Goal: Task Accomplishment & Management: Manage account settings

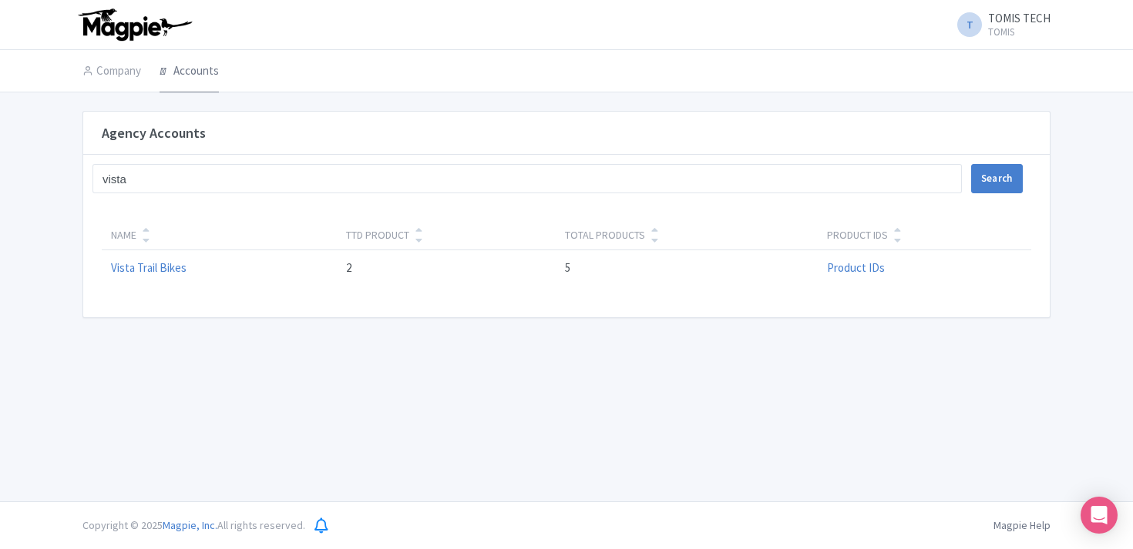
click at [204, 72] on link "Accounts" at bounding box center [189, 71] width 59 height 43
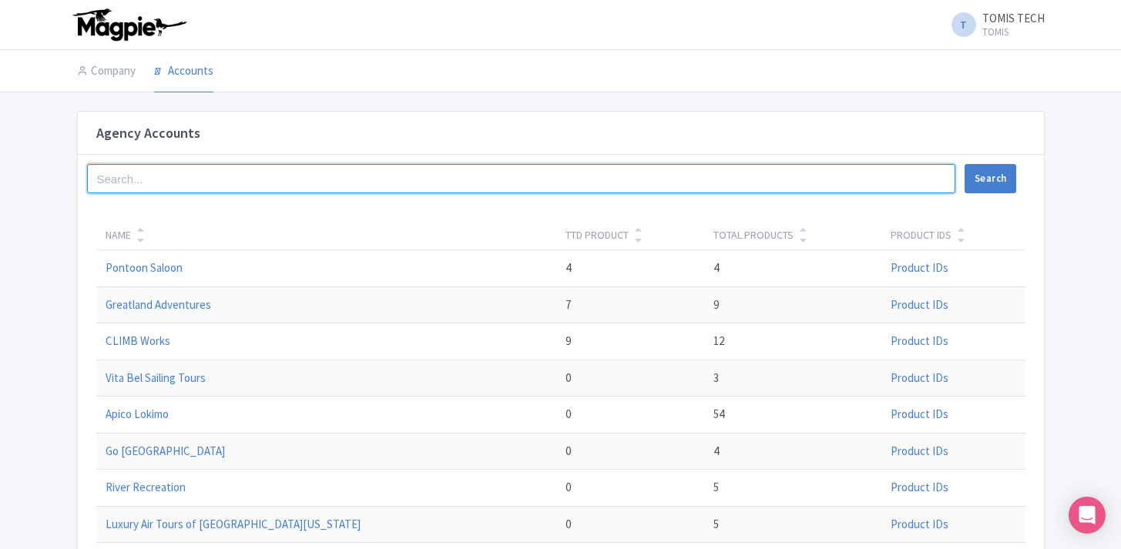
click at [180, 178] on input "search" at bounding box center [521, 178] width 869 height 29
type input "glacier highline"
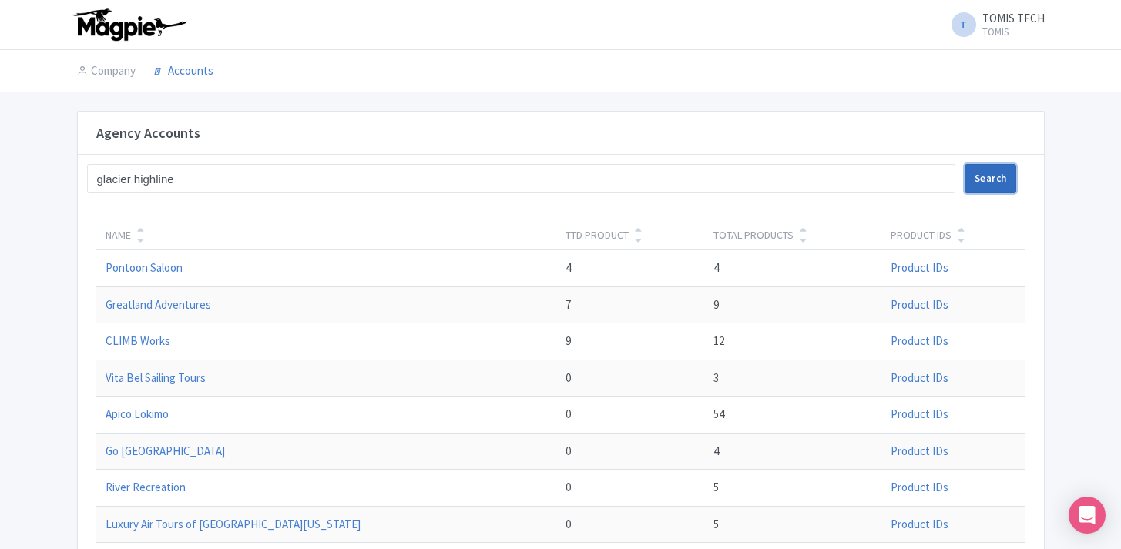
click at [991, 183] on button "Search" at bounding box center [991, 178] width 52 height 29
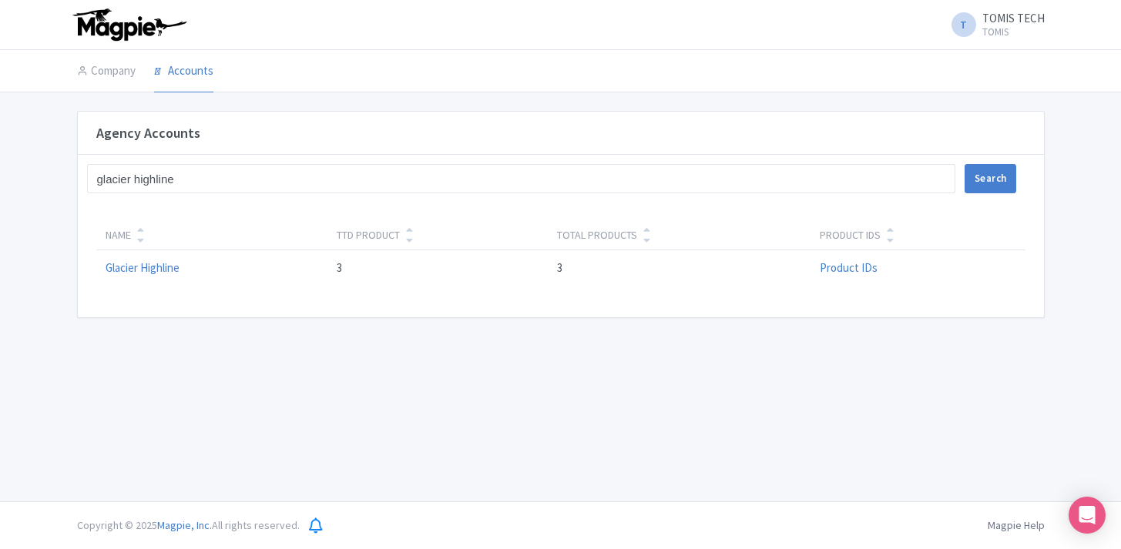
click at [161, 251] on td "Glacier Highline" at bounding box center [212, 268] width 232 height 36
click at [163, 266] on link "Glacier Highline" at bounding box center [143, 267] width 74 height 15
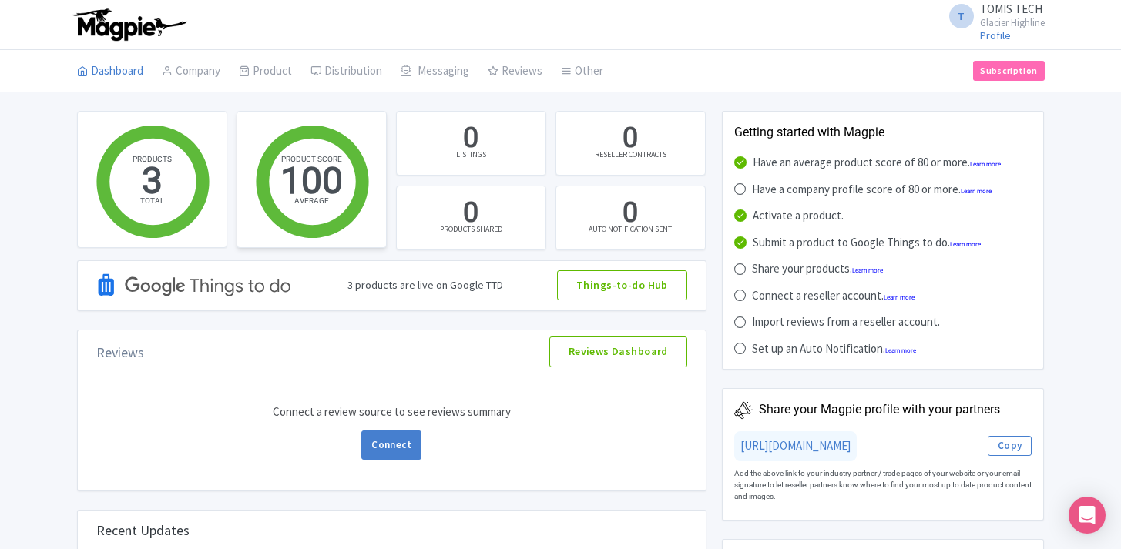
click at [318, 191] on circle at bounding box center [312, 182] width 87 height 87
click at [159, 193] on circle at bounding box center [152, 182] width 87 height 87
click at [274, 102] on link "My Products" at bounding box center [313, 111] width 146 height 24
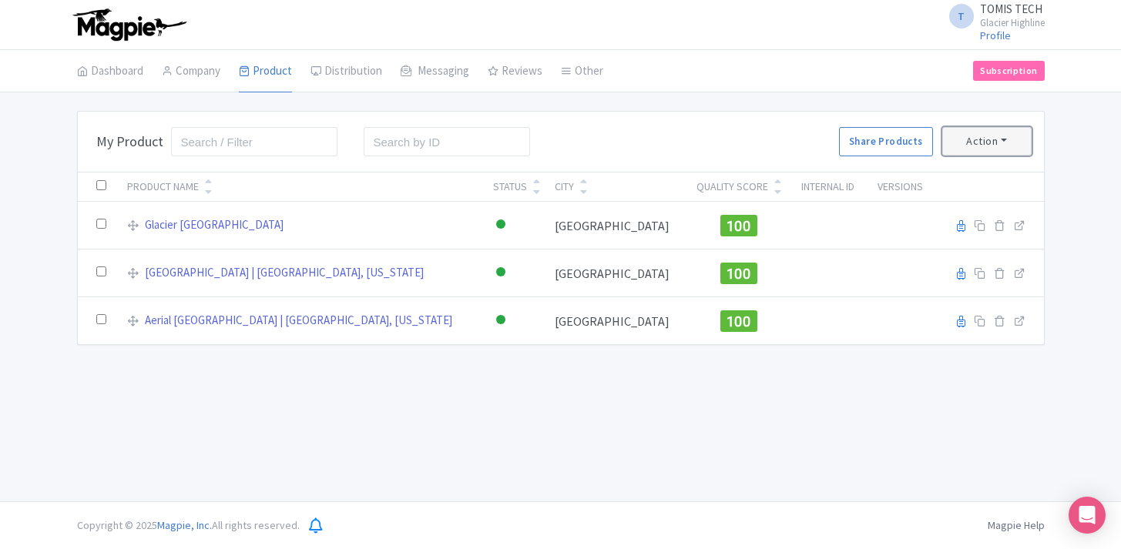
click at [980, 133] on button "Action" at bounding box center [986, 141] width 89 height 29
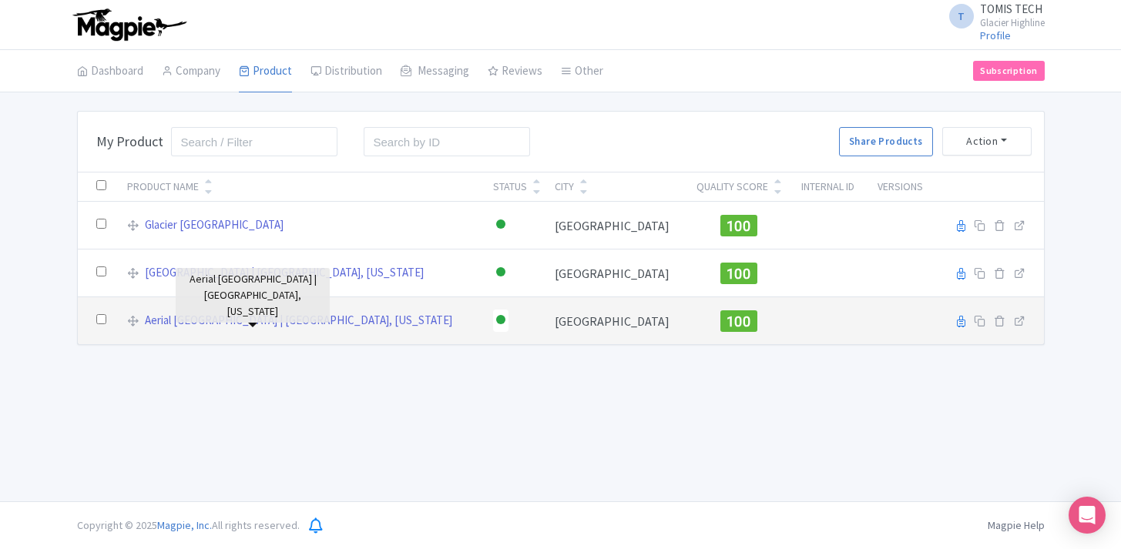
drag, startPoint x: 278, startPoint y: 324, endPoint x: 314, endPoint y: 330, distance: 36.0
click at [279, 324] on link "Aerial [GEOGRAPHIC_DATA] | [GEOGRAPHIC_DATA], [US_STATE]" at bounding box center [298, 321] width 307 height 18
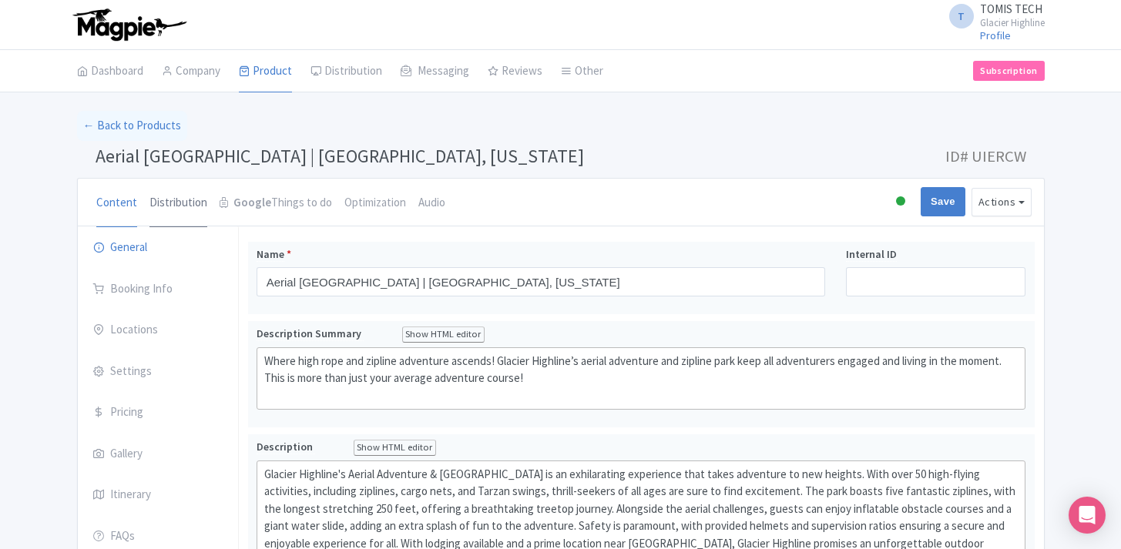
click at [173, 204] on link "Distribution" at bounding box center [178, 203] width 58 height 49
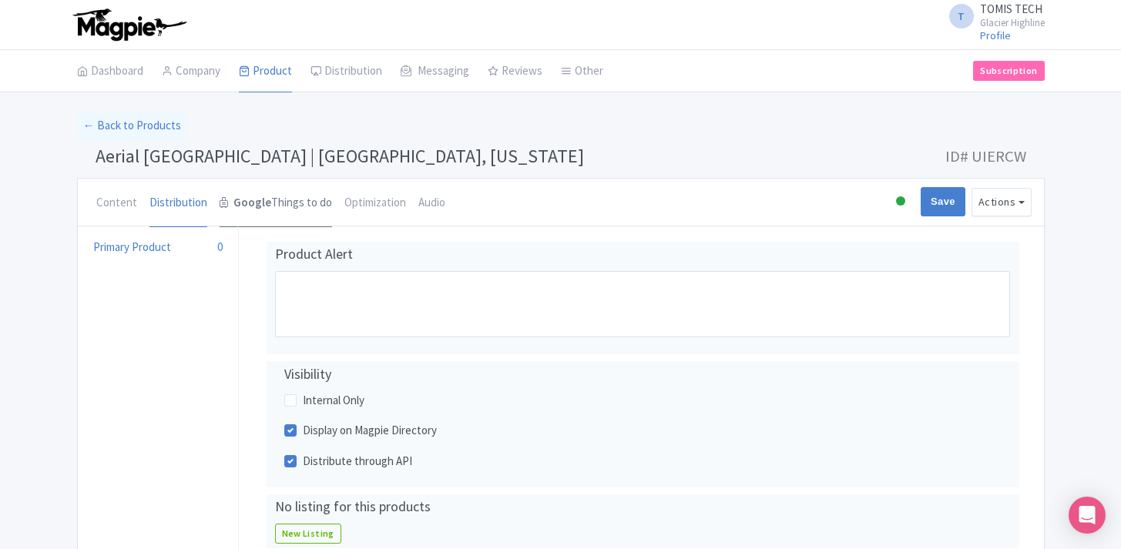
drag, startPoint x: 249, startPoint y: 203, endPoint x: 278, endPoint y: 203, distance: 29.3
click at [249, 203] on strong "Google" at bounding box center [252, 203] width 38 height 18
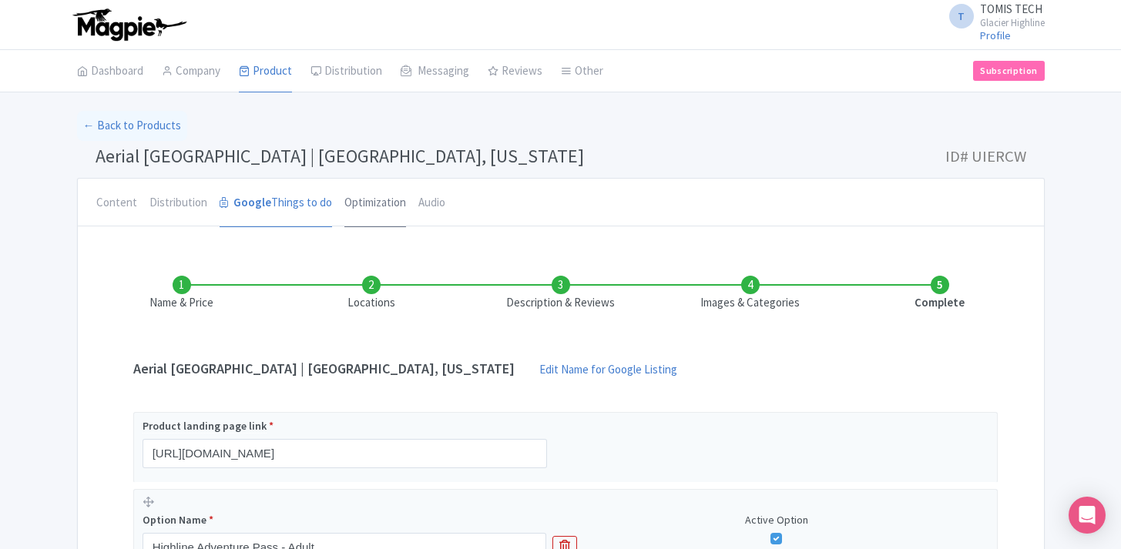
click at [350, 203] on link "Optimization" at bounding box center [375, 203] width 62 height 49
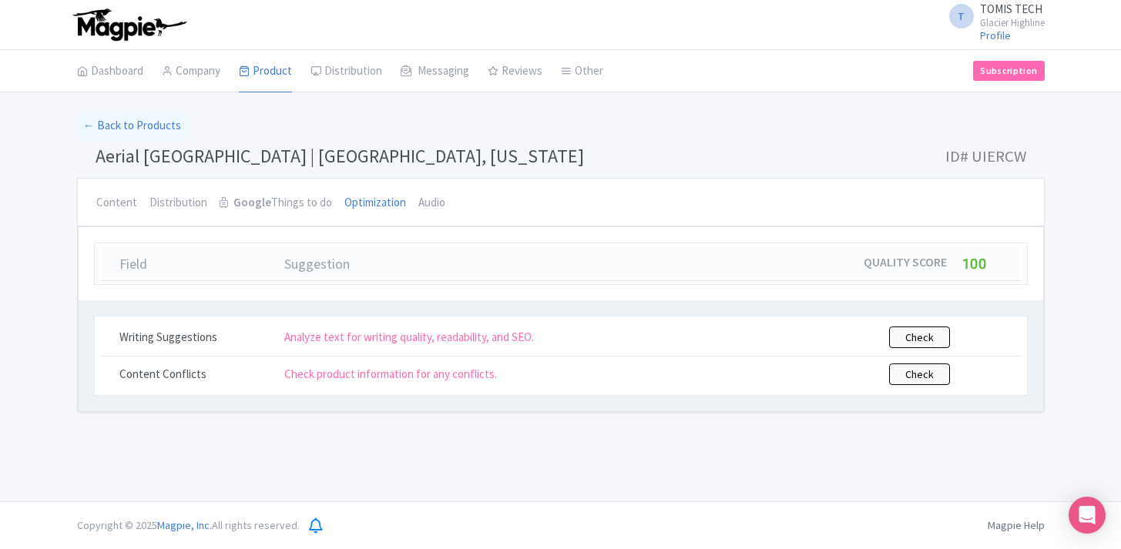
click at [444, 203] on li "Audio" at bounding box center [431, 203] width 39 height 49
click at [427, 205] on link "Audio" at bounding box center [431, 203] width 27 height 49
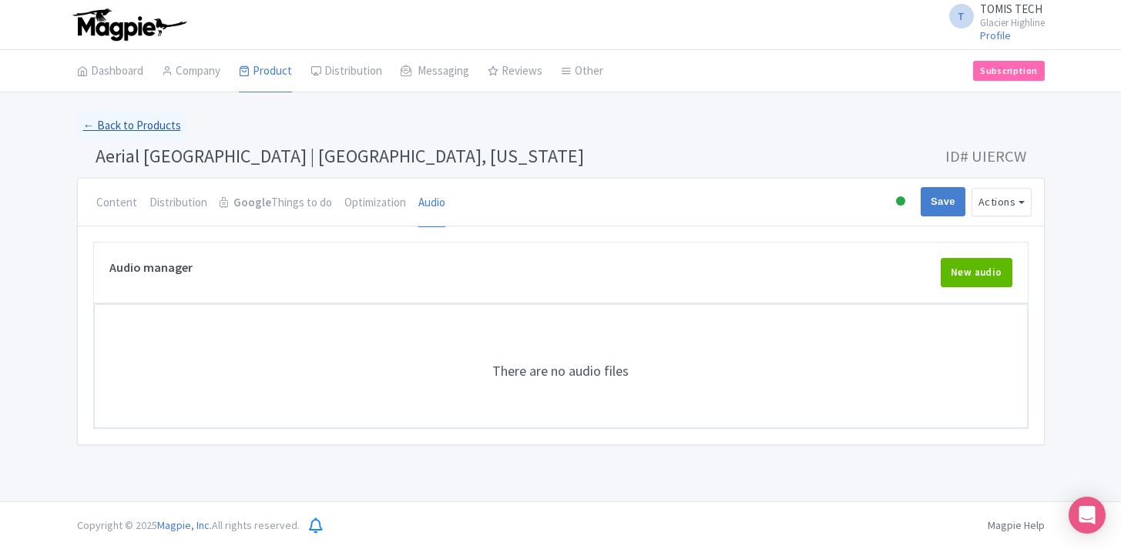
click at [129, 132] on link "← Back to Products" at bounding box center [132, 126] width 110 height 30
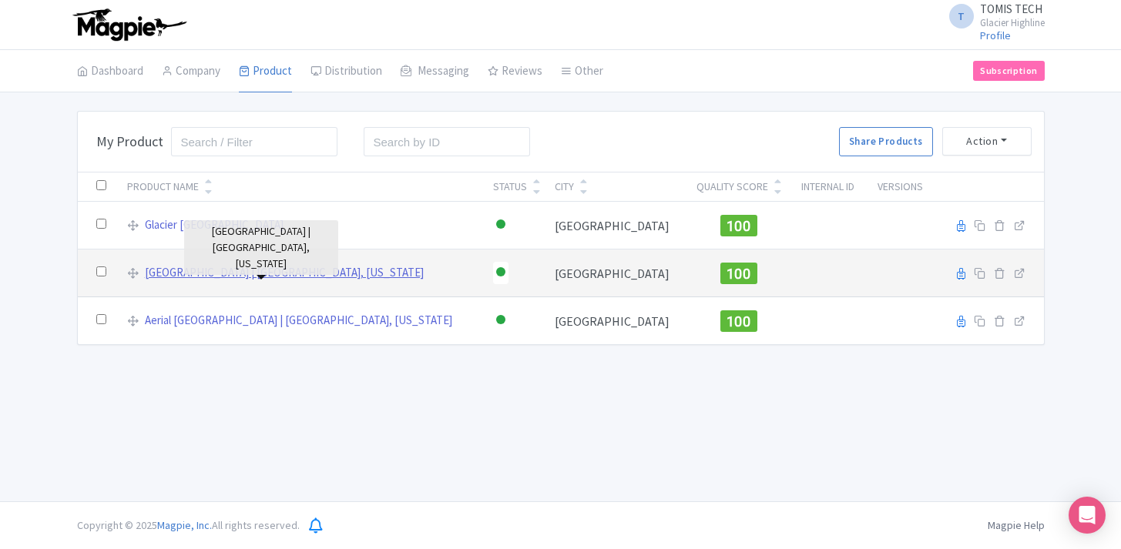
click at [307, 277] on link "Aerial Adventure Park | West Glacier, Montana" at bounding box center [284, 273] width 279 height 18
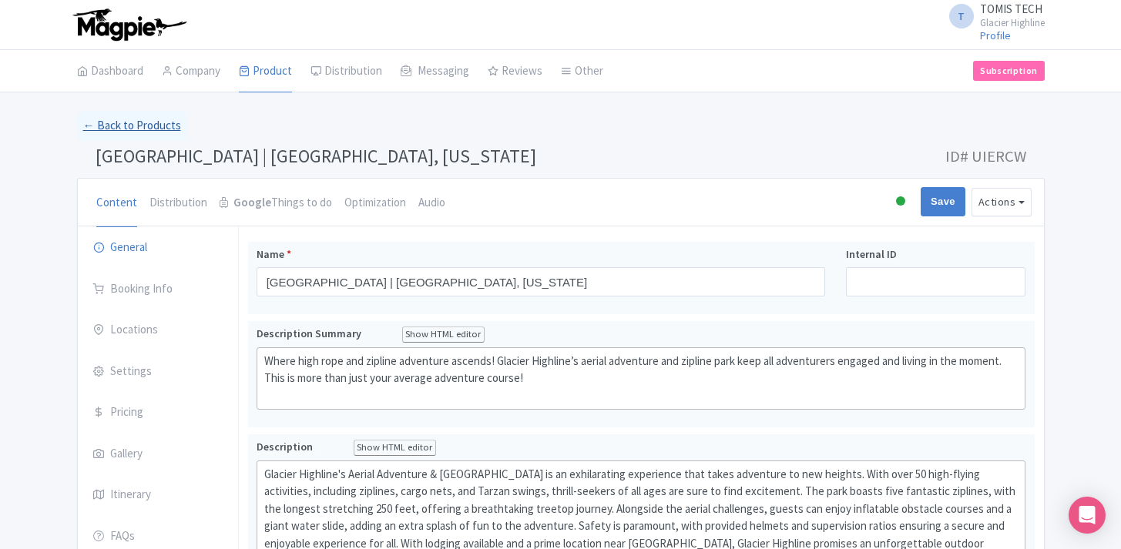
click at [131, 129] on link "← Back to Products" at bounding box center [132, 126] width 110 height 30
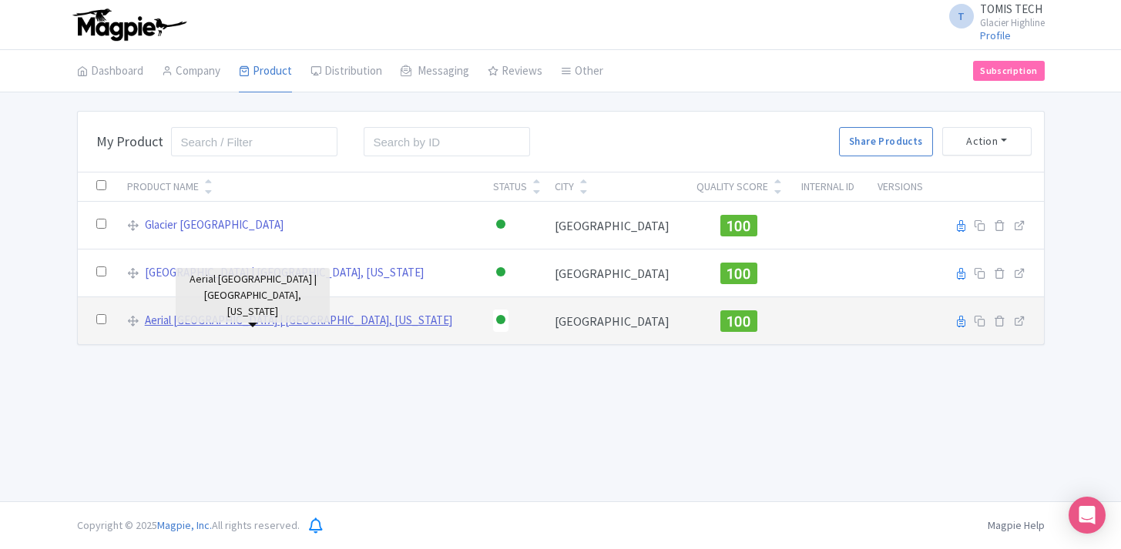
click at [299, 320] on link "Aerial [GEOGRAPHIC_DATA] | [GEOGRAPHIC_DATA], [US_STATE]" at bounding box center [298, 321] width 307 height 18
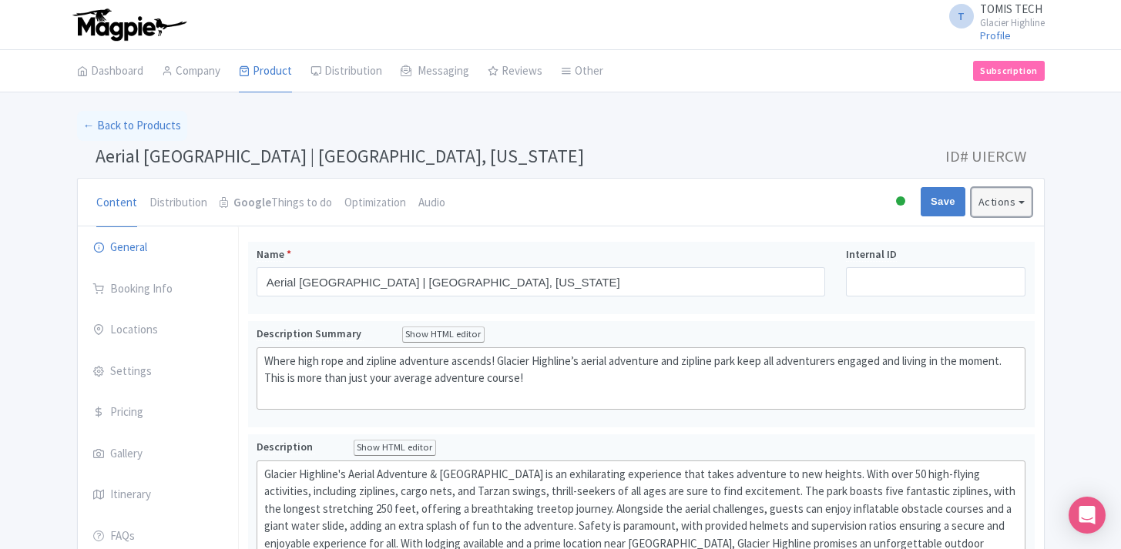
click at [997, 196] on button "Actions" at bounding box center [1002, 202] width 60 height 29
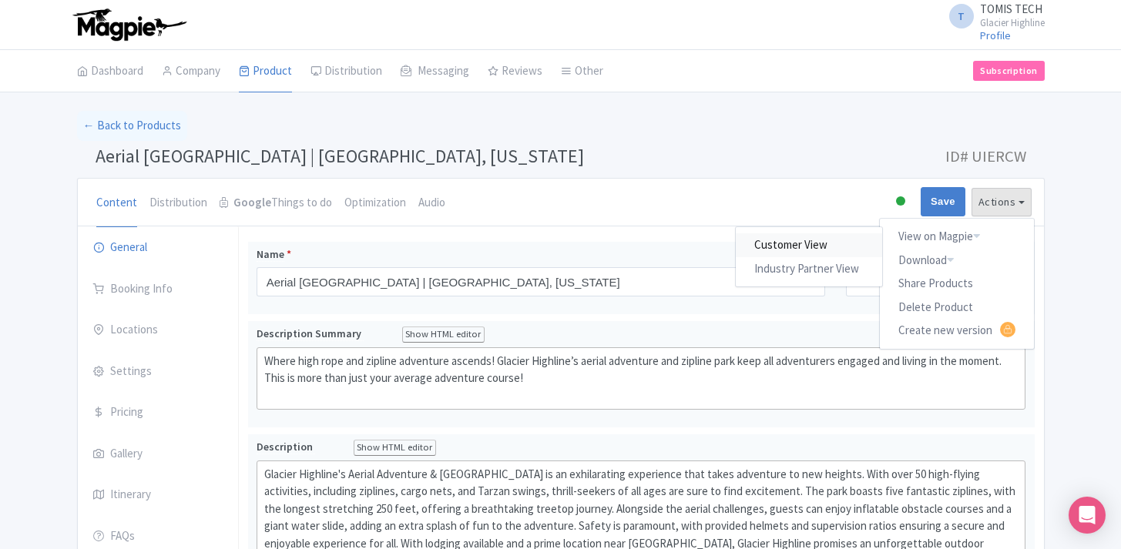
click at [830, 250] on link "Customer View" at bounding box center [809, 245] width 146 height 24
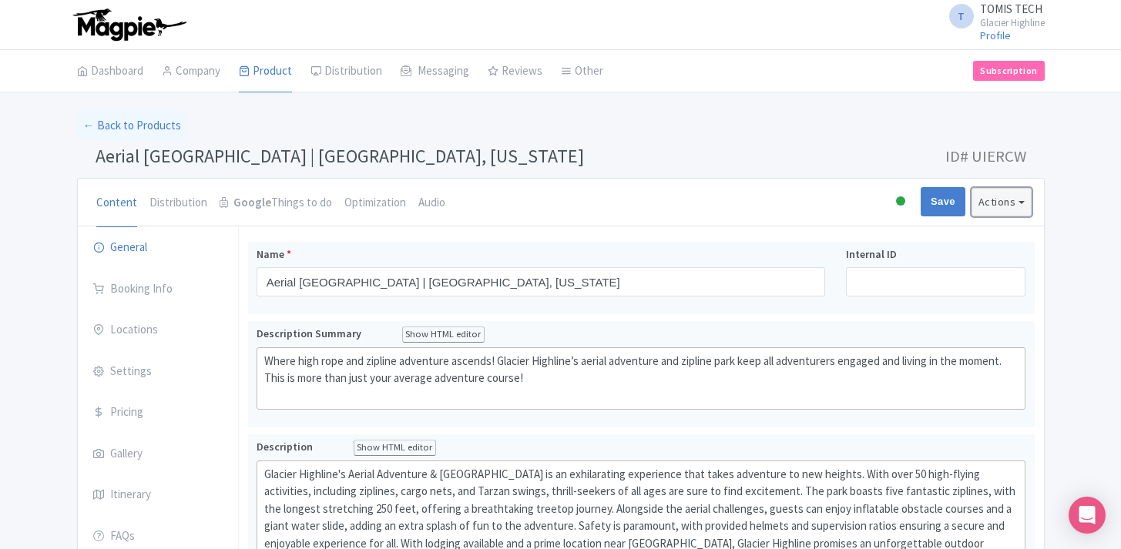
click at [1004, 198] on button "Actions" at bounding box center [1002, 202] width 60 height 29
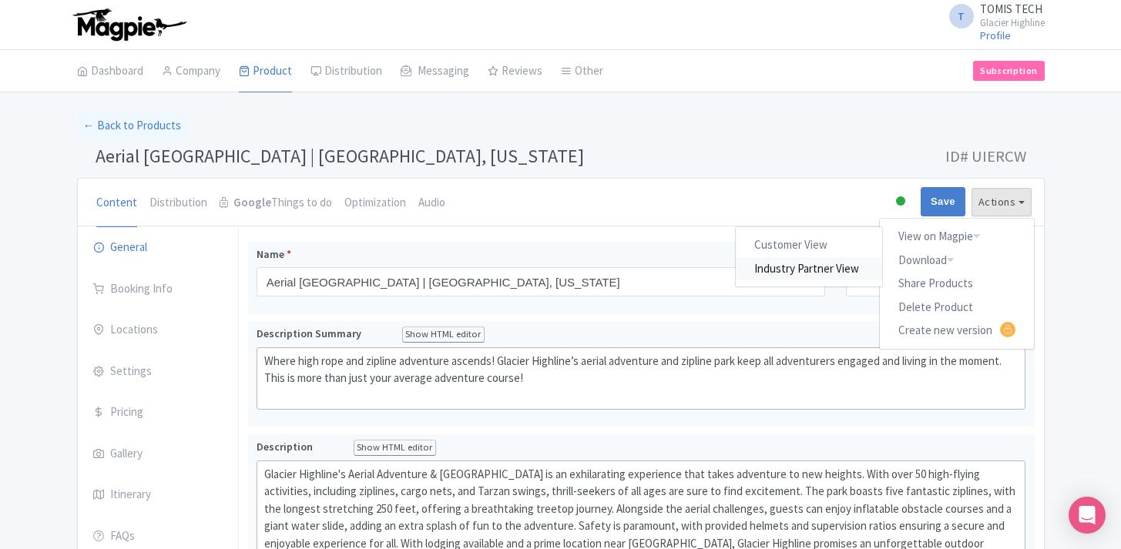
click at [851, 270] on link "Industry Partner View" at bounding box center [809, 269] width 146 height 24
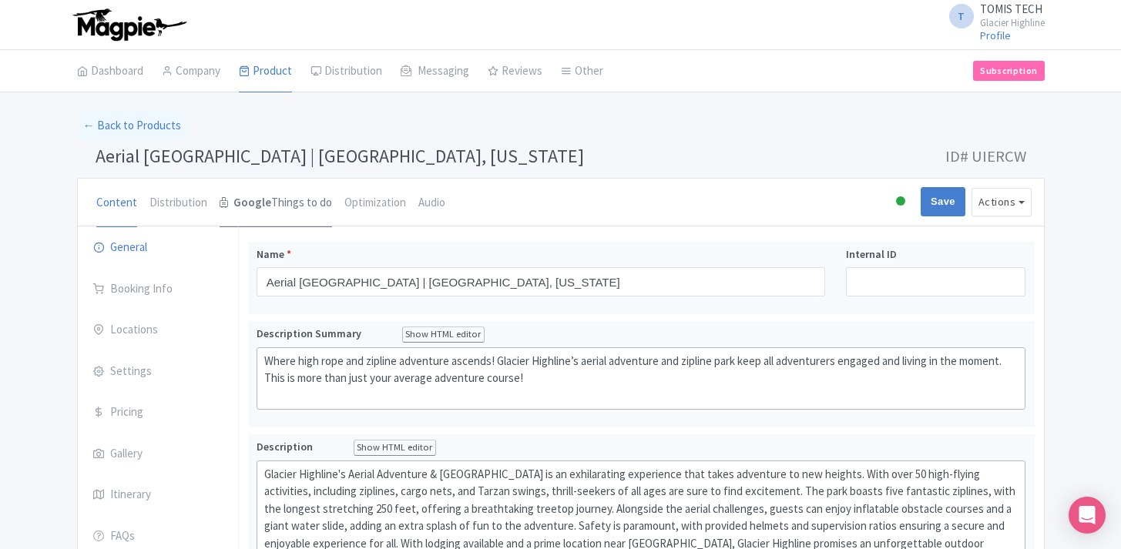
click at [273, 211] on link "Google Things to do" at bounding box center [276, 203] width 113 height 49
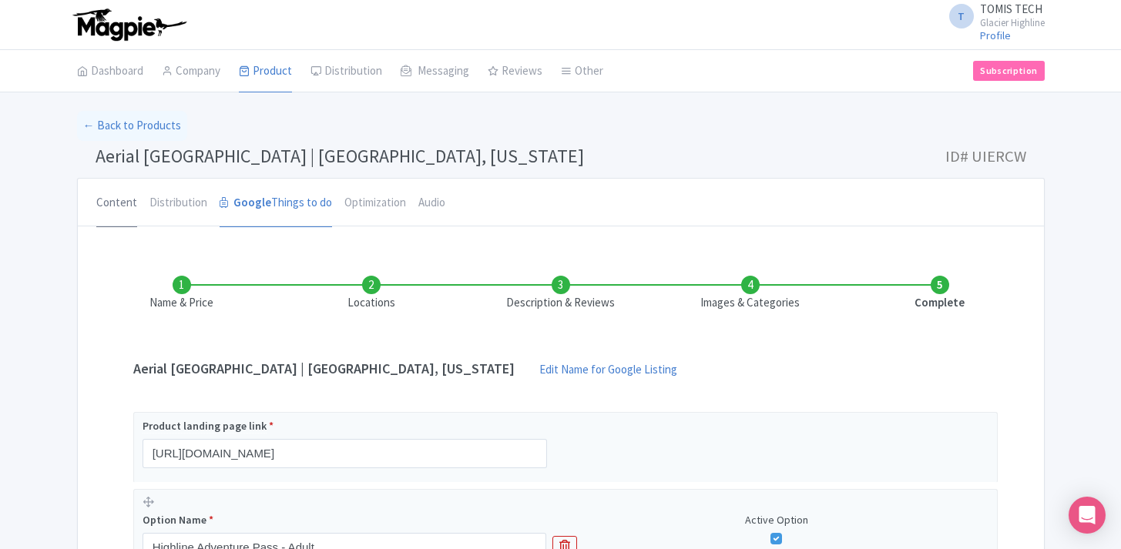
click at [114, 204] on link "Content" at bounding box center [116, 203] width 41 height 49
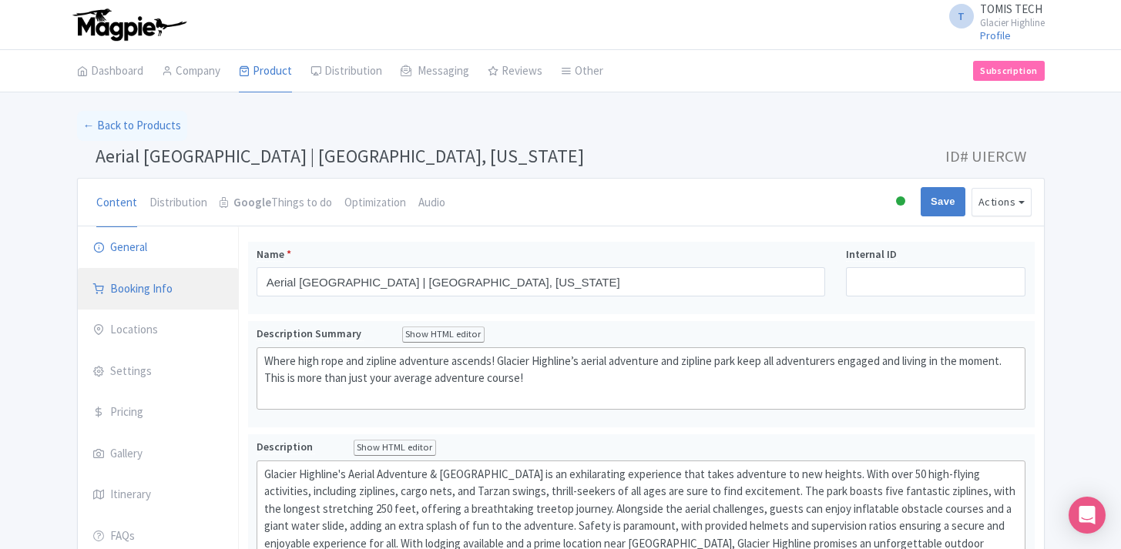
click at [144, 291] on link "Booking Info" at bounding box center [158, 289] width 160 height 43
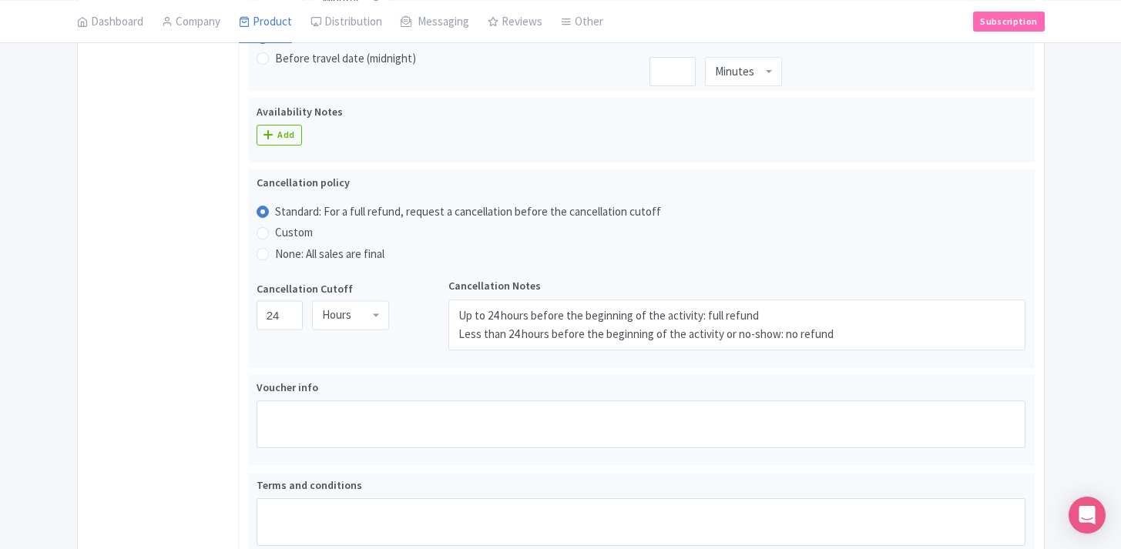
scroll to position [397, 0]
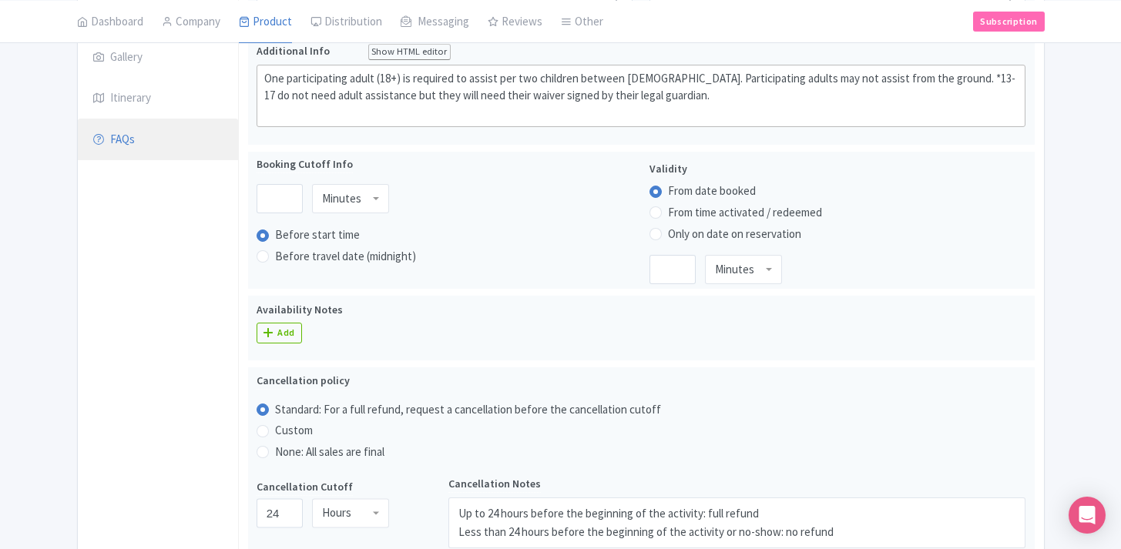
click at [142, 146] on link "FAQs" at bounding box center [158, 140] width 160 height 43
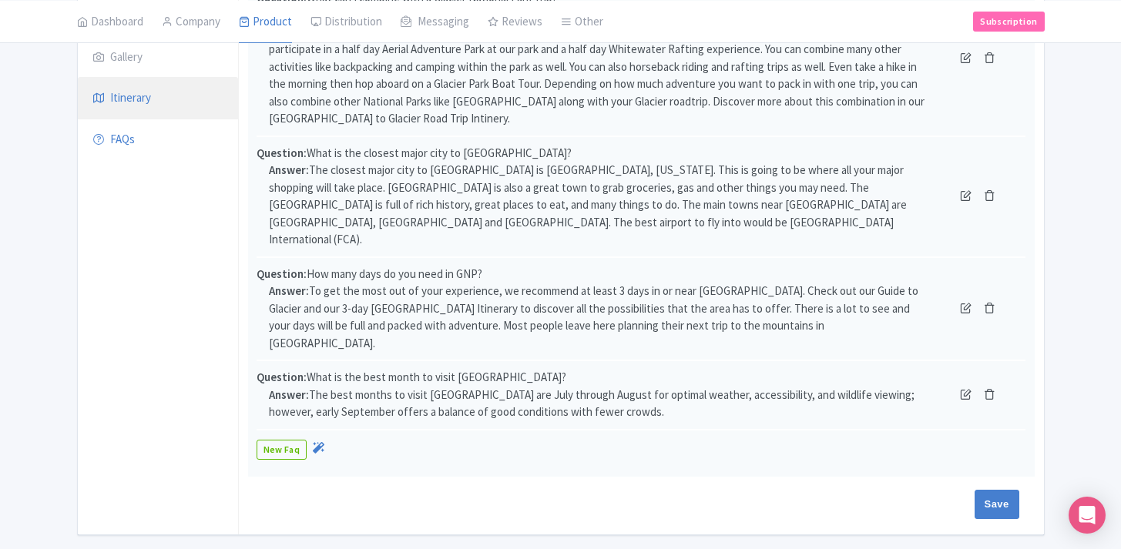
click at [153, 100] on link "Itinerary" at bounding box center [158, 98] width 160 height 43
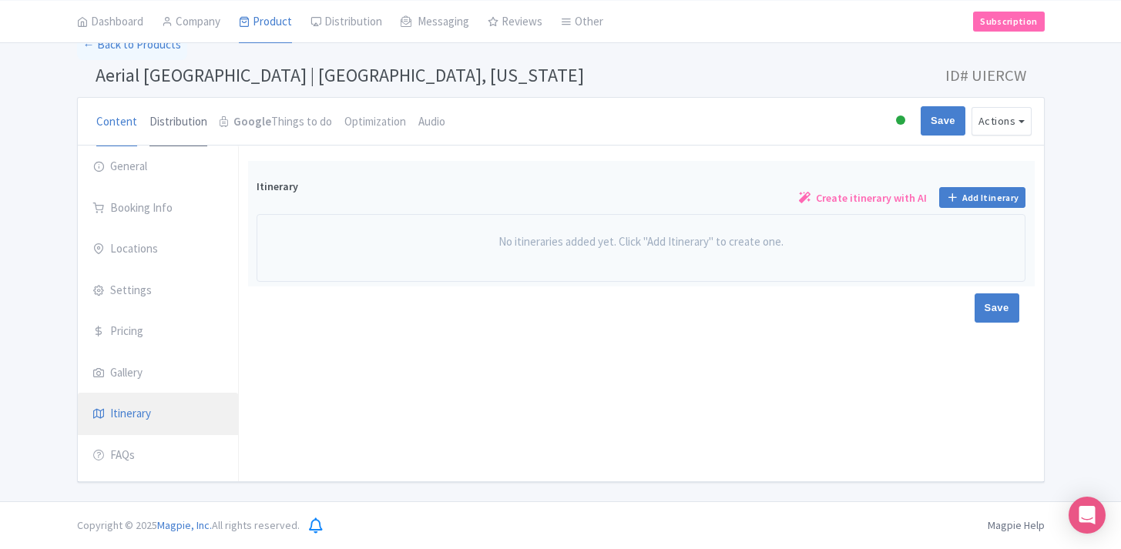
scroll to position [81, 0]
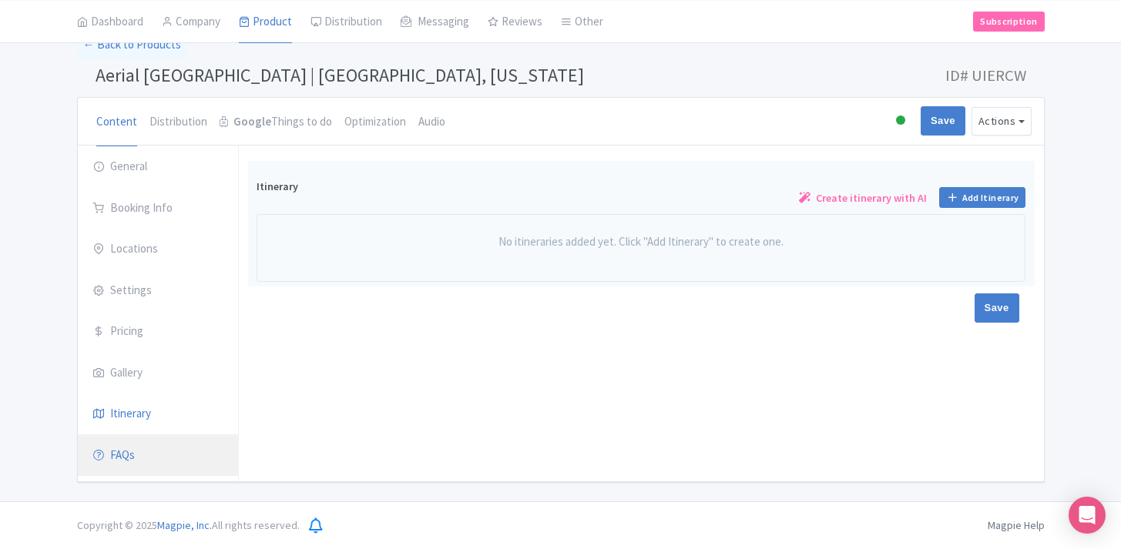
click at [146, 454] on link "FAQs" at bounding box center [158, 456] width 160 height 43
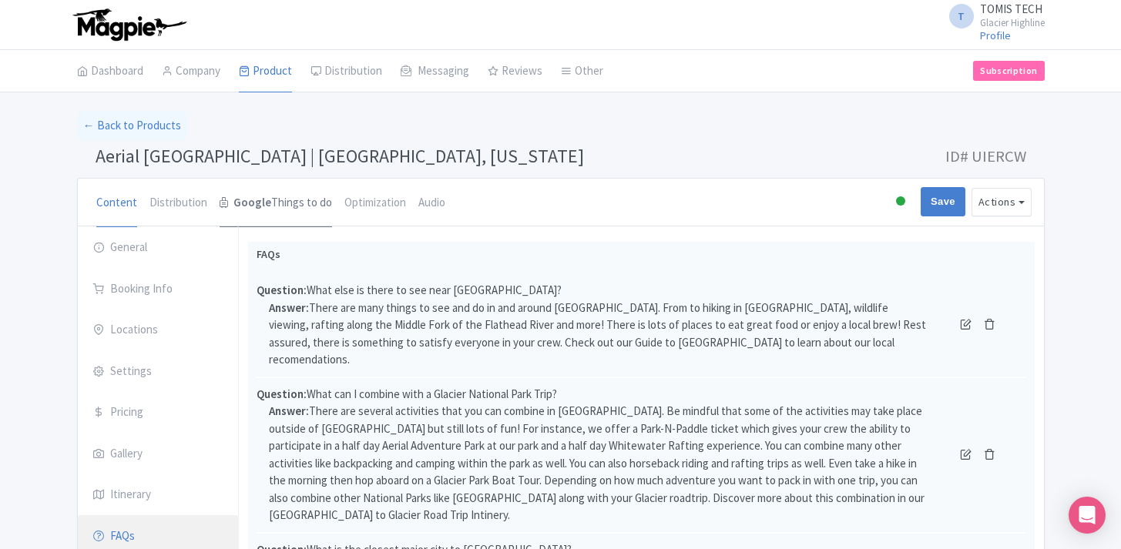
scroll to position [0, 0]
click at [280, 203] on link "Google Things to do" at bounding box center [276, 203] width 113 height 49
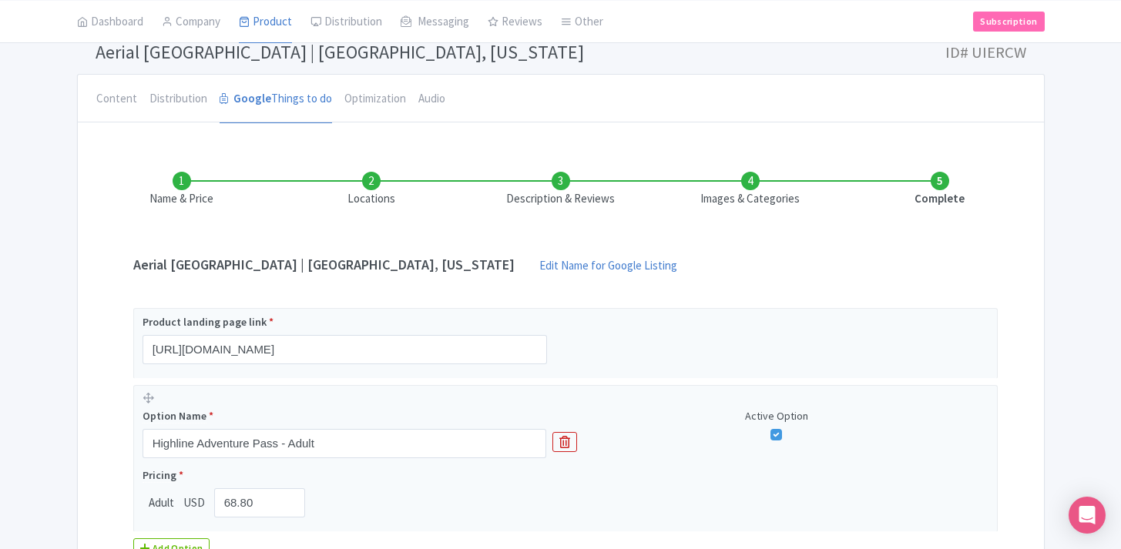
scroll to position [94, 0]
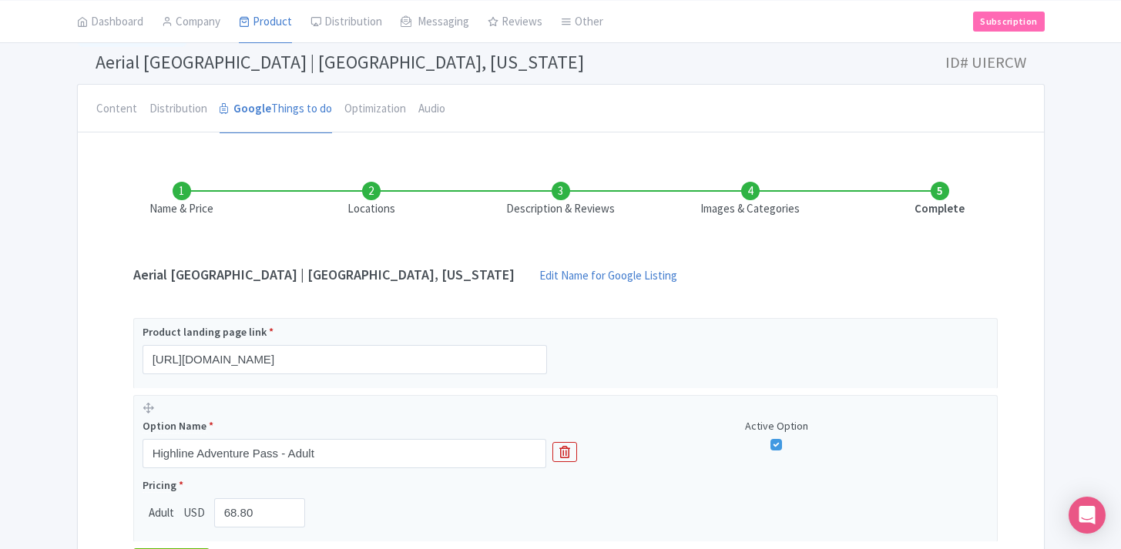
click at [361, 195] on li "Locations" at bounding box center [372, 200] width 190 height 36
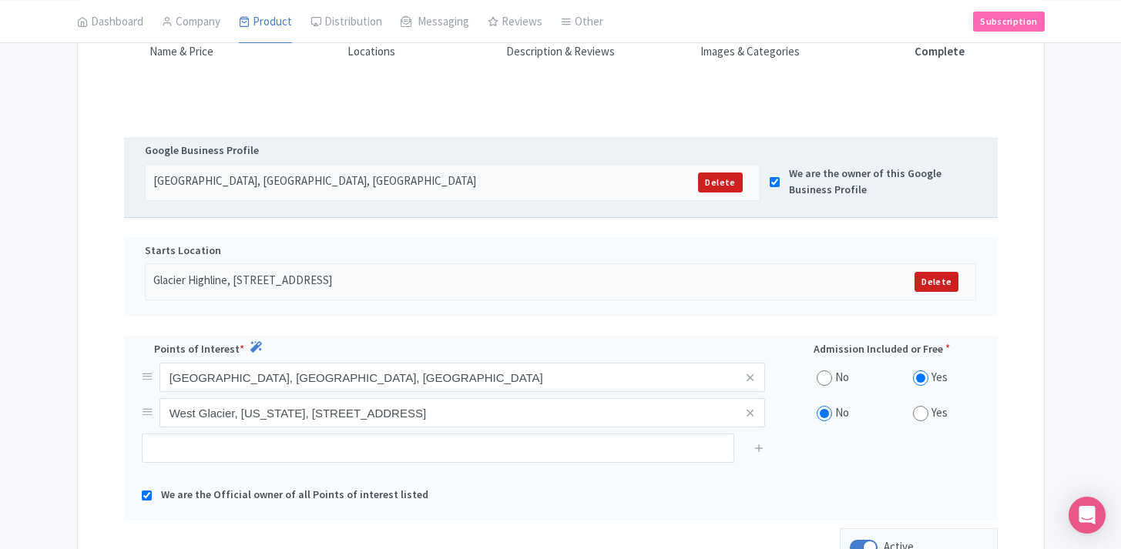
scroll to position [423, 0]
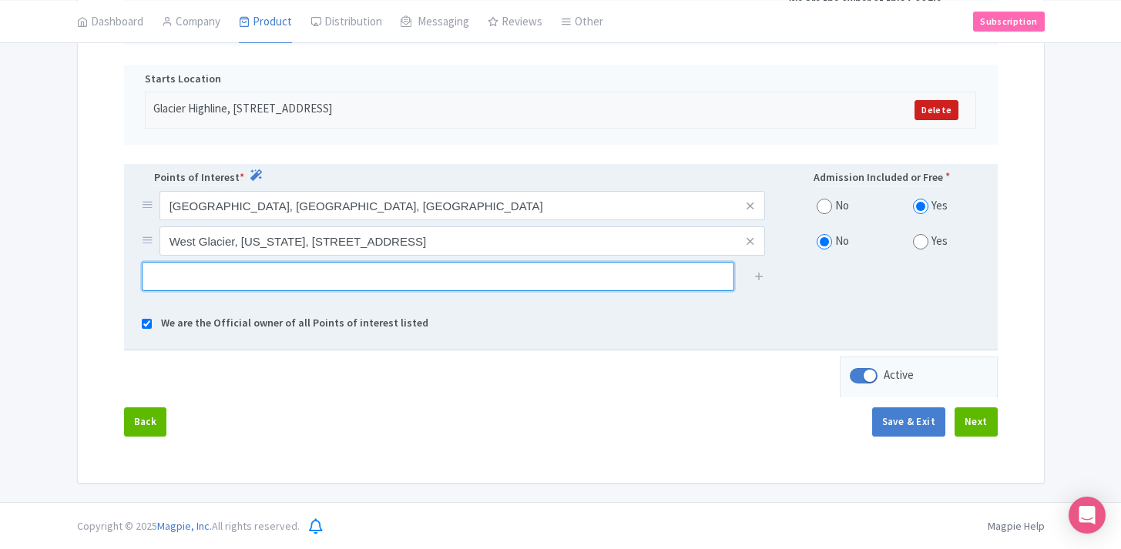
click at [516, 279] on input "text" at bounding box center [438, 276] width 593 height 29
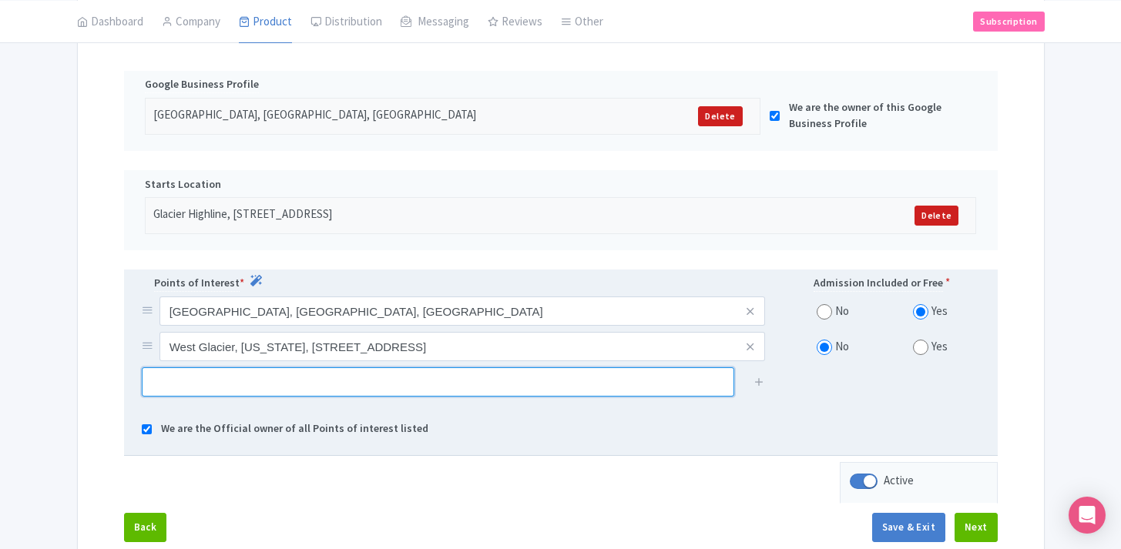
scroll to position [109, 0]
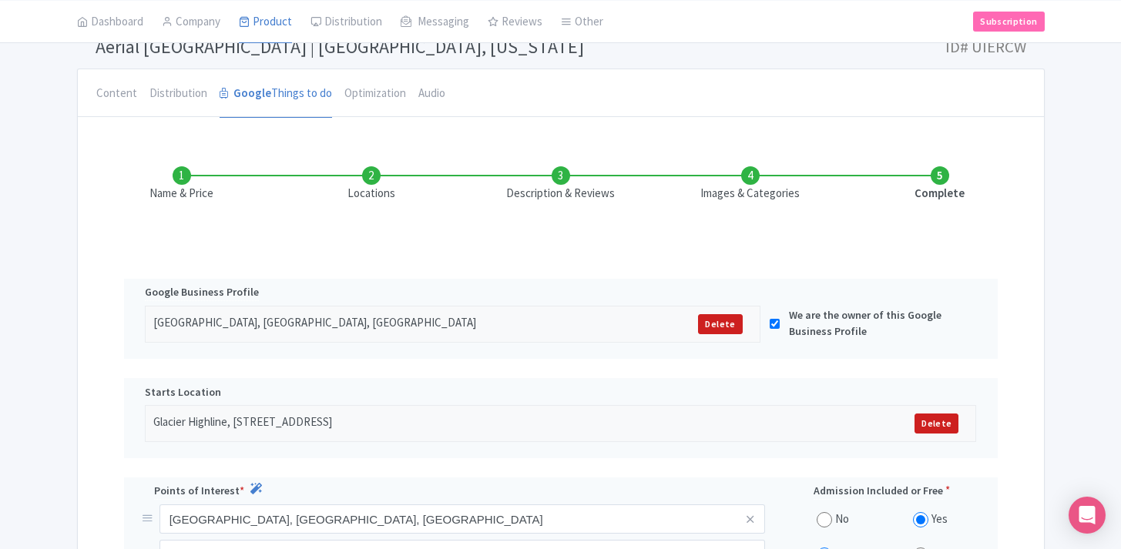
click at [556, 183] on li "Description & Reviews" at bounding box center [561, 184] width 190 height 36
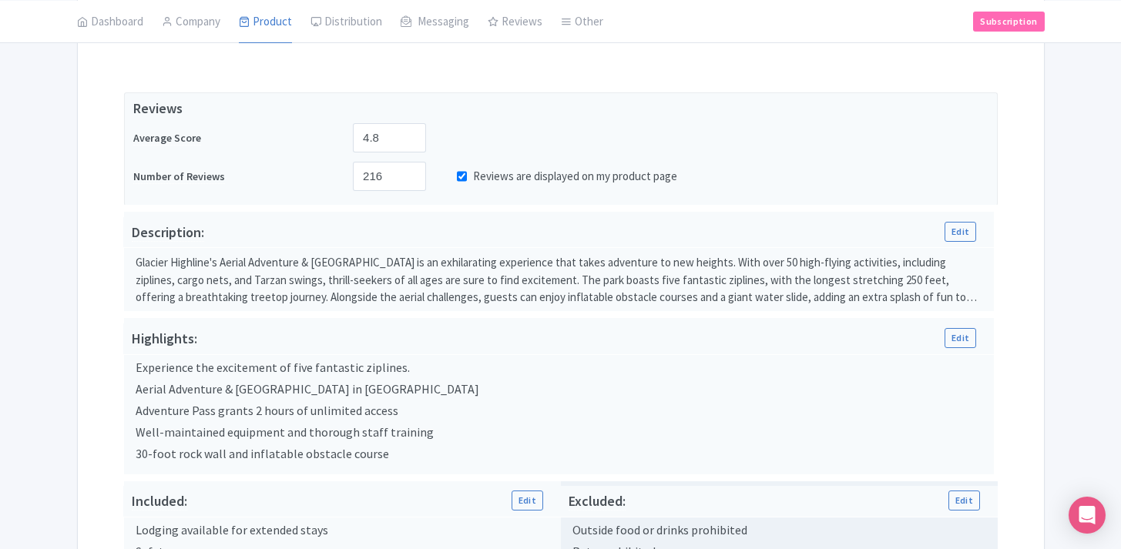
scroll to position [35, 0]
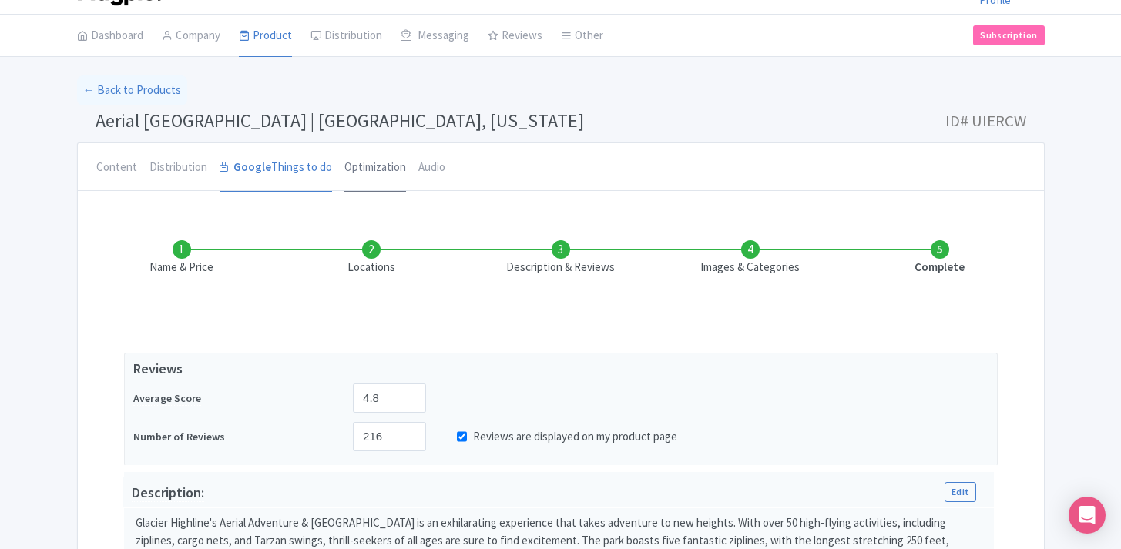
click at [385, 176] on link "Optimization" at bounding box center [375, 167] width 62 height 49
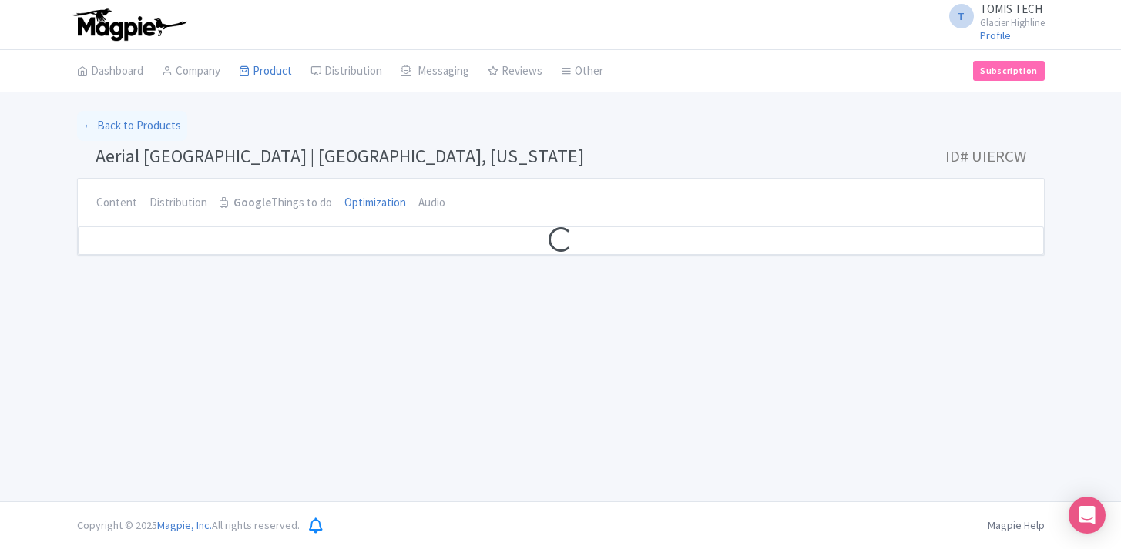
scroll to position [0, 0]
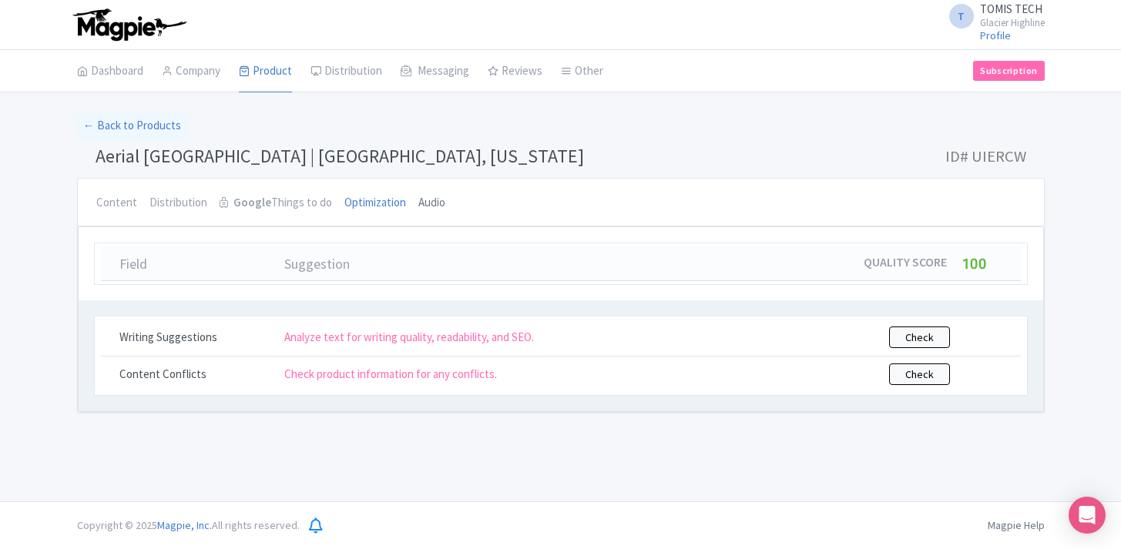
drag, startPoint x: 435, startPoint y: 204, endPoint x: 519, endPoint y: 213, distance: 84.4
click at [435, 204] on link "Audio" at bounding box center [431, 203] width 27 height 49
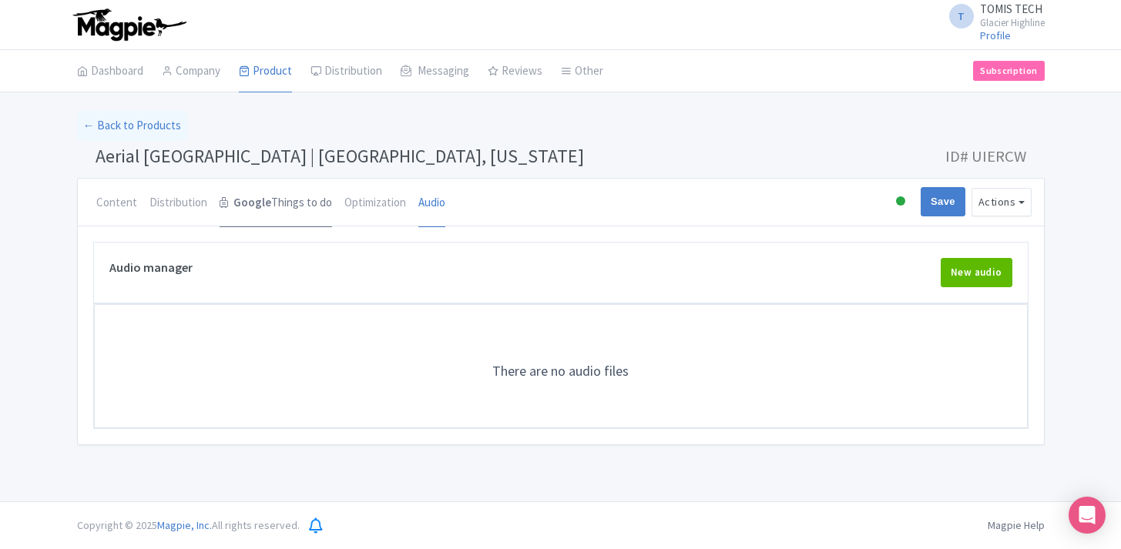
click at [280, 206] on link "Google Things to do" at bounding box center [276, 203] width 113 height 49
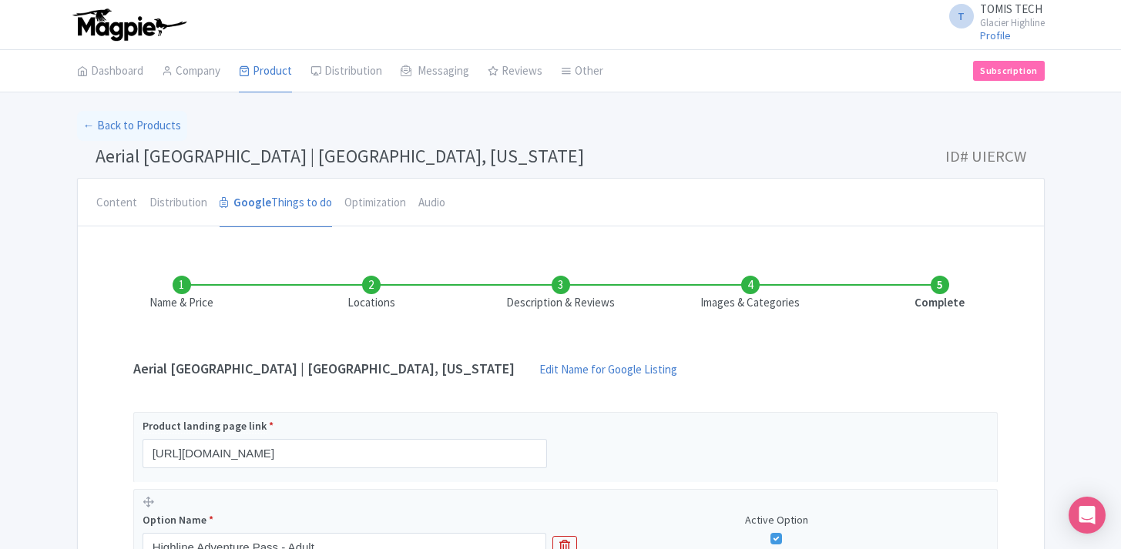
click at [720, 290] on li "Images & Categories" at bounding box center [751, 294] width 190 height 36
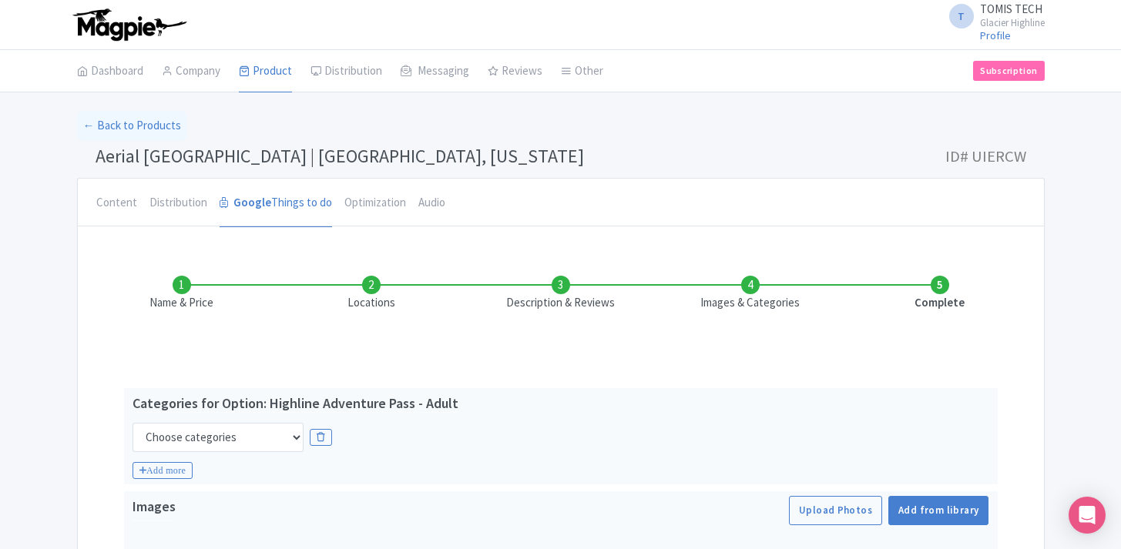
click at [939, 299] on li "Complete" at bounding box center [940, 294] width 190 height 36
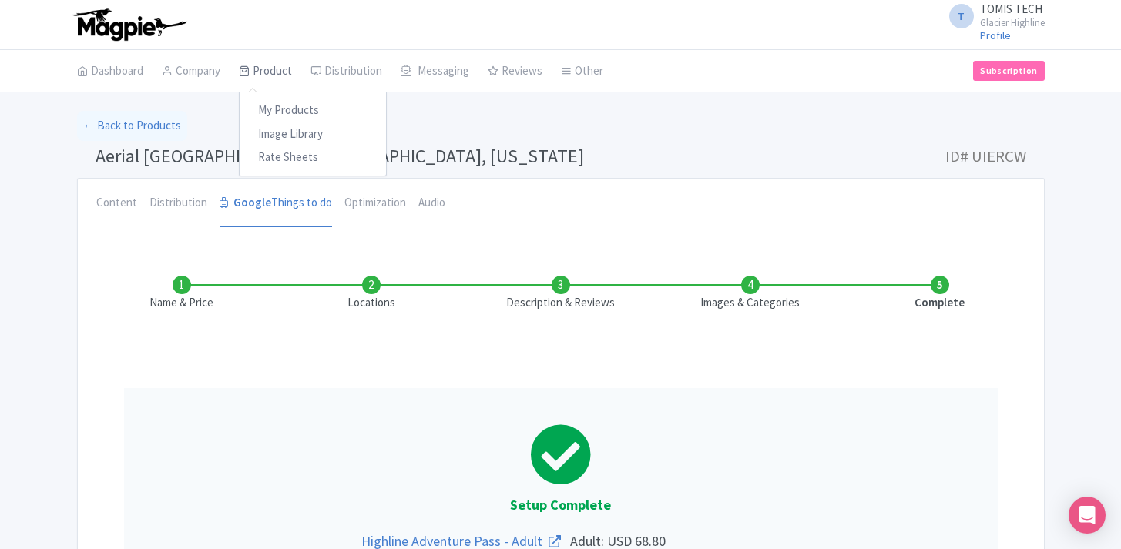
click at [280, 76] on link "Product" at bounding box center [265, 71] width 53 height 43
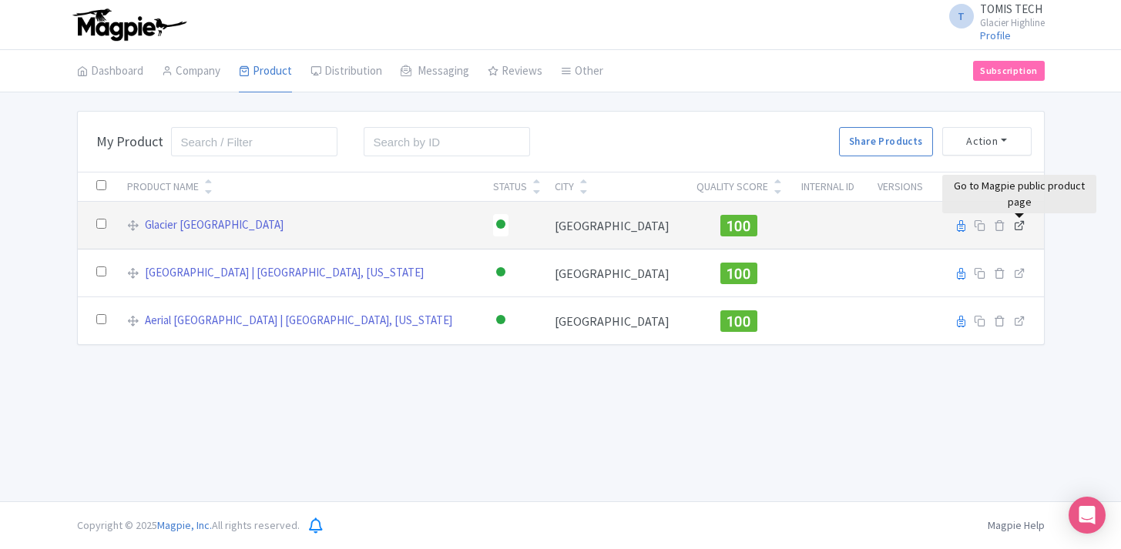
click at [1021, 230] on icon at bounding box center [1020, 226] width 12 height 12
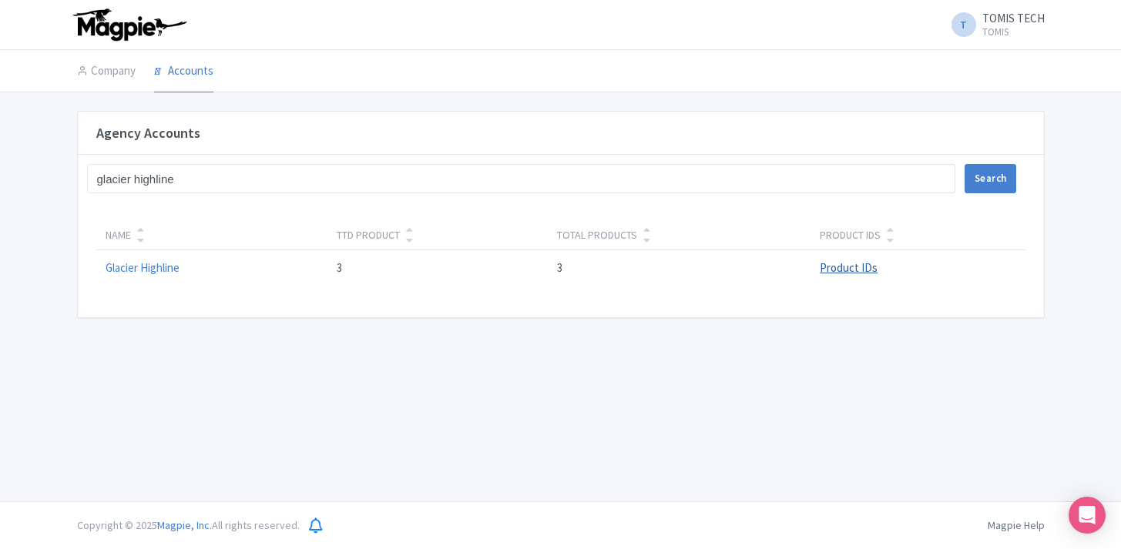
click at [857, 265] on link "Product IDs" at bounding box center [849, 267] width 58 height 15
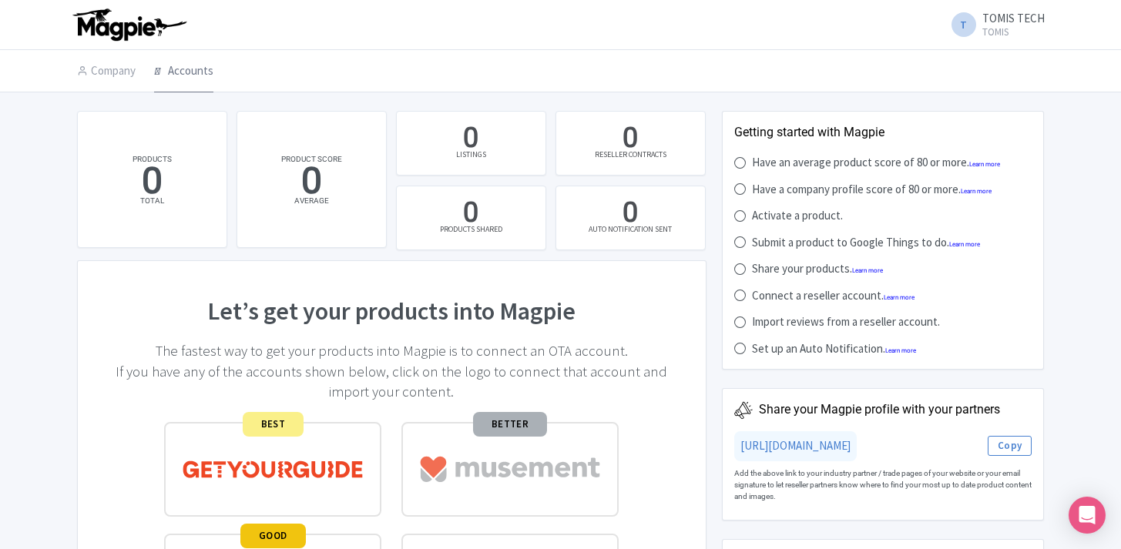
click at [180, 68] on link "Accounts" at bounding box center [183, 71] width 59 height 43
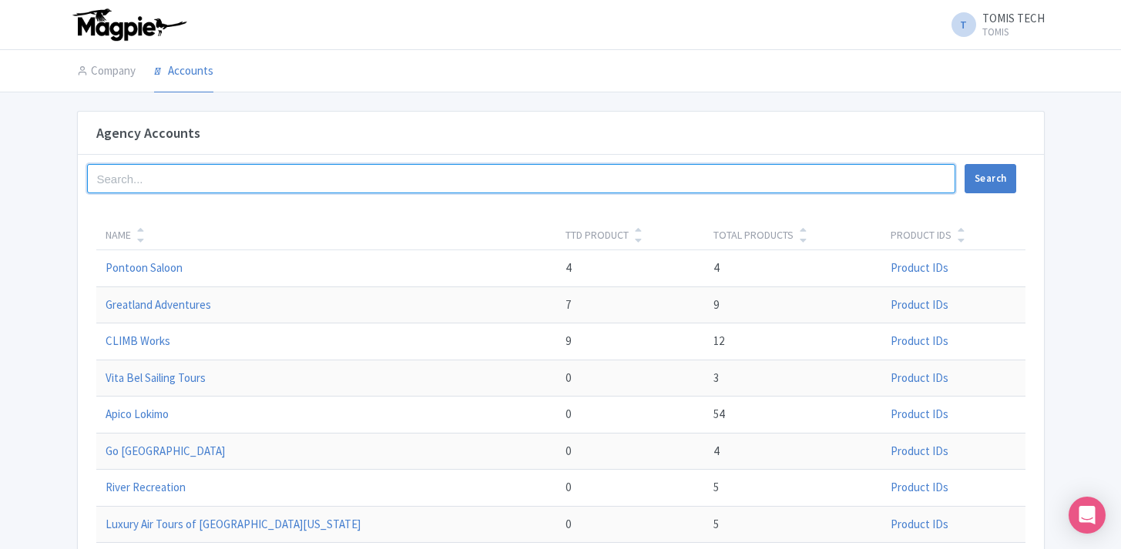
click at [240, 176] on input "search" at bounding box center [521, 178] width 869 height 29
type input "glacier highline"
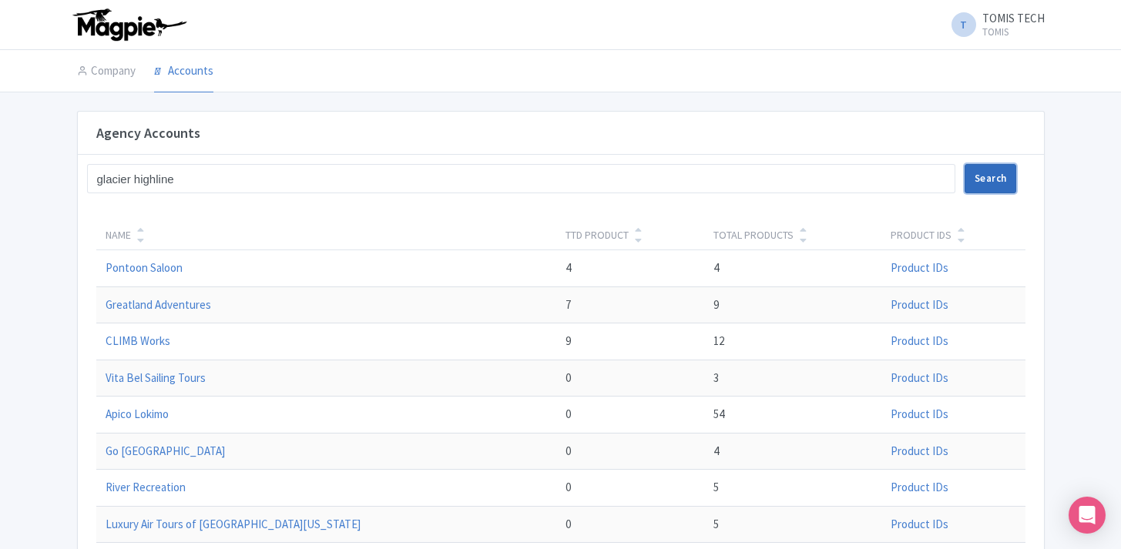
click at [991, 189] on button "Search" at bounding box center [991, 178] width 52 height 29
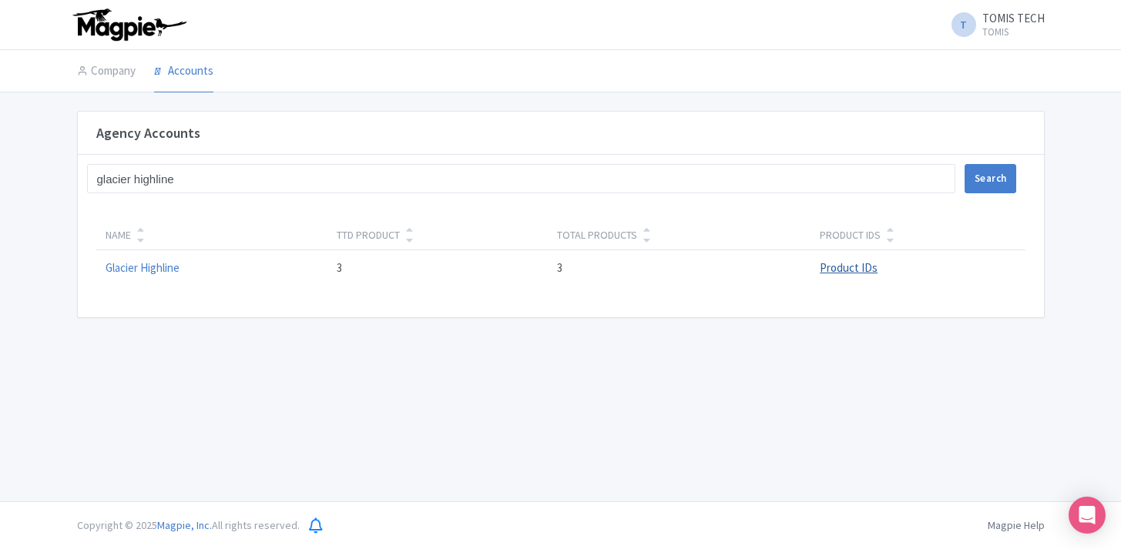
click at [853, 270] on link "Product IDs" at bounding box center [849, 267] width 58 height 15
click at [157, 269] on link "Glacier Highline" at bounding box center [143, 267] width 74 height 15
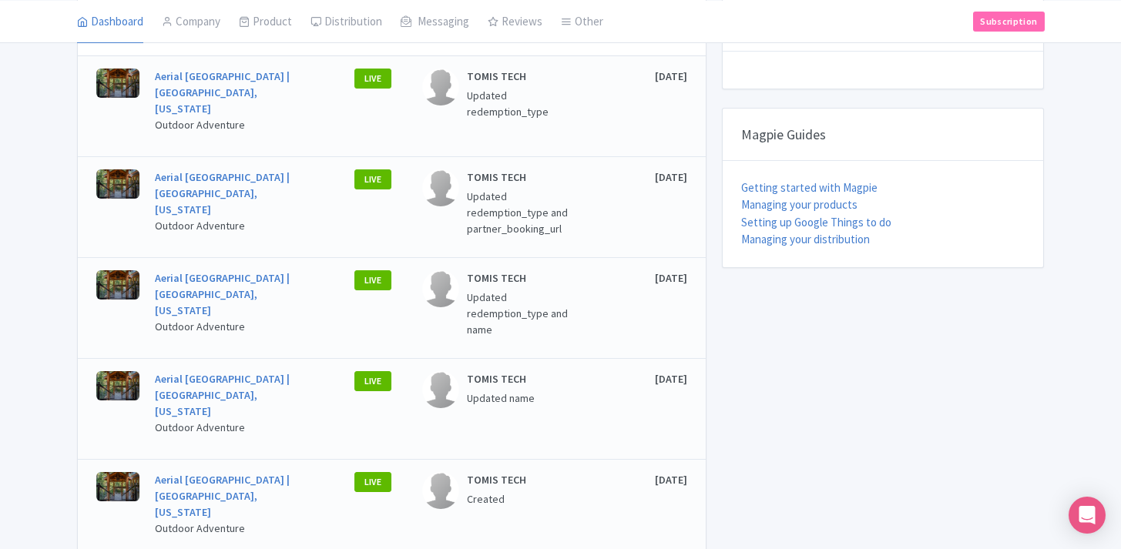
scroll to position [604, 0]
